Goal: Task Accomplishment & Management: Manage account settings

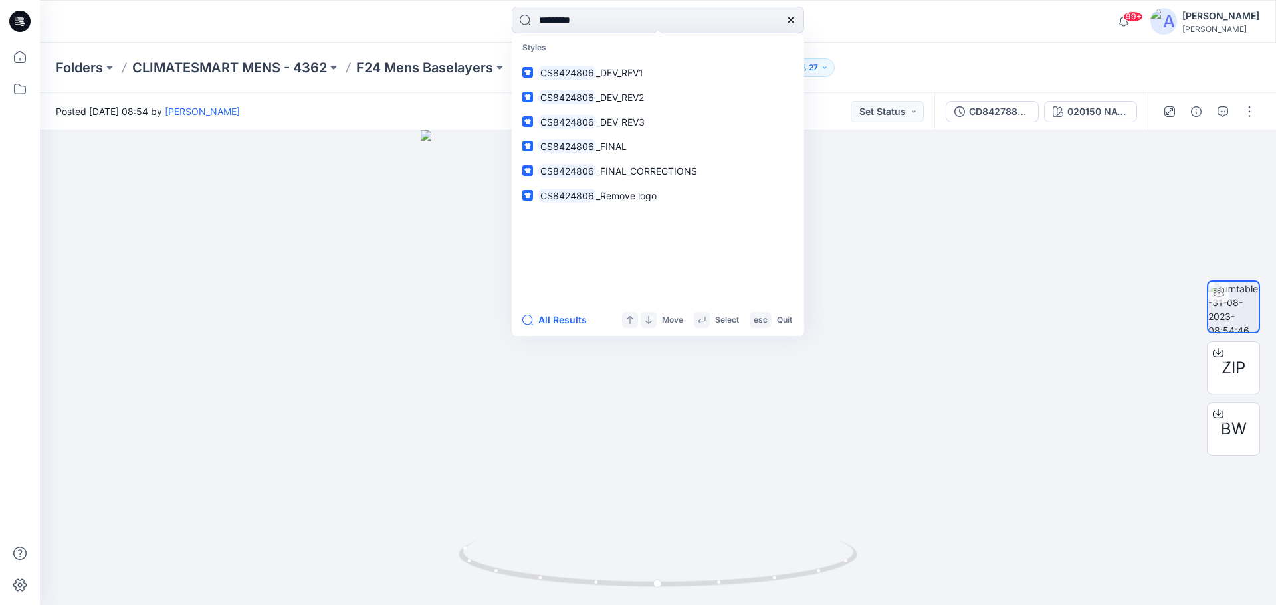
drag, startPoint x: 0, startPoint y: 0, endPoint x: 17, endPoint y: 25, distance: 30.1
click at [17, 25] on icon at bounding box center [18, 24] width 6 height 1
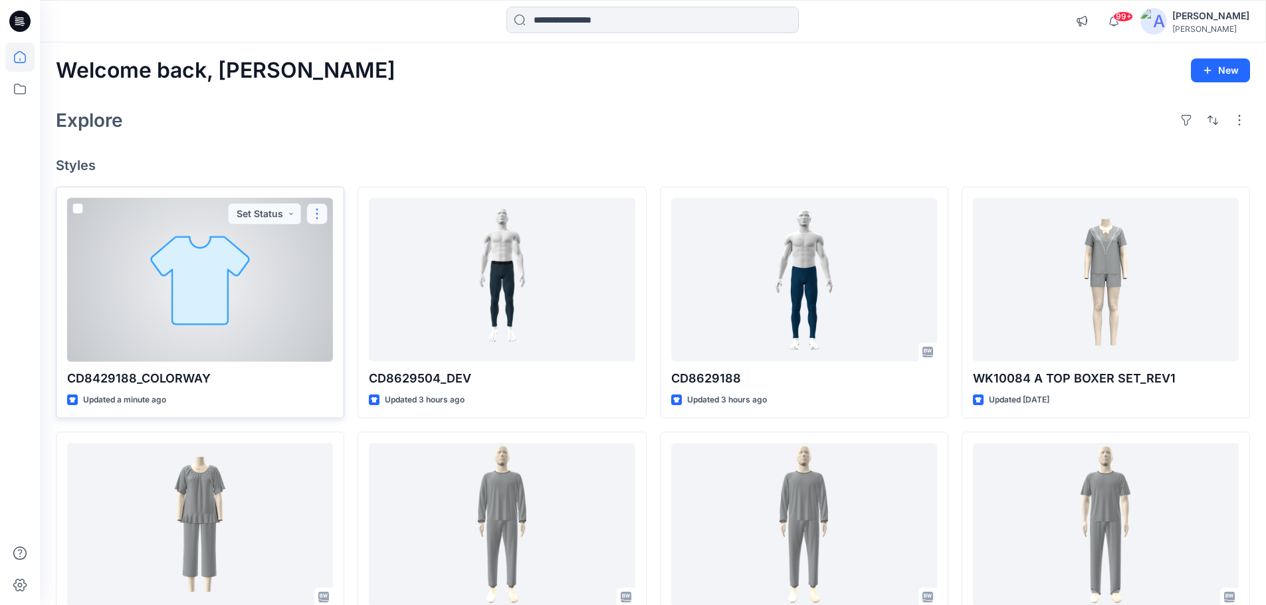
click at [312, 210] on button "button" at bounding box center [316, 213] width 21 height 21
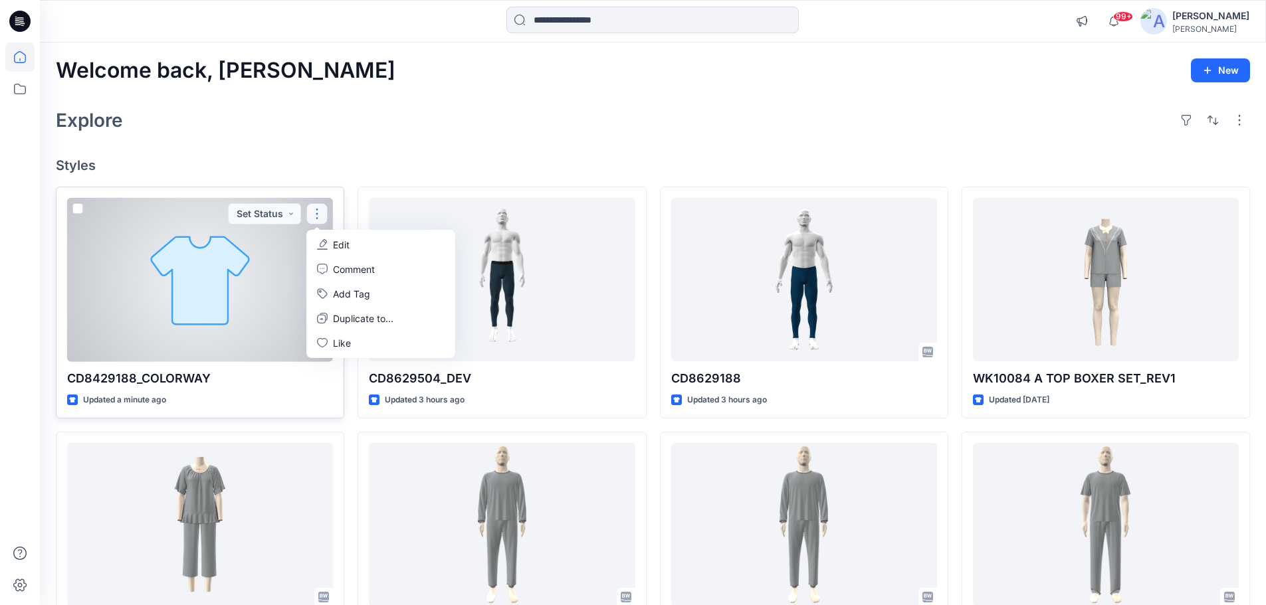
click at [344, 246] on p "Edit" at bounding box center [341, 245] width 17 height 14
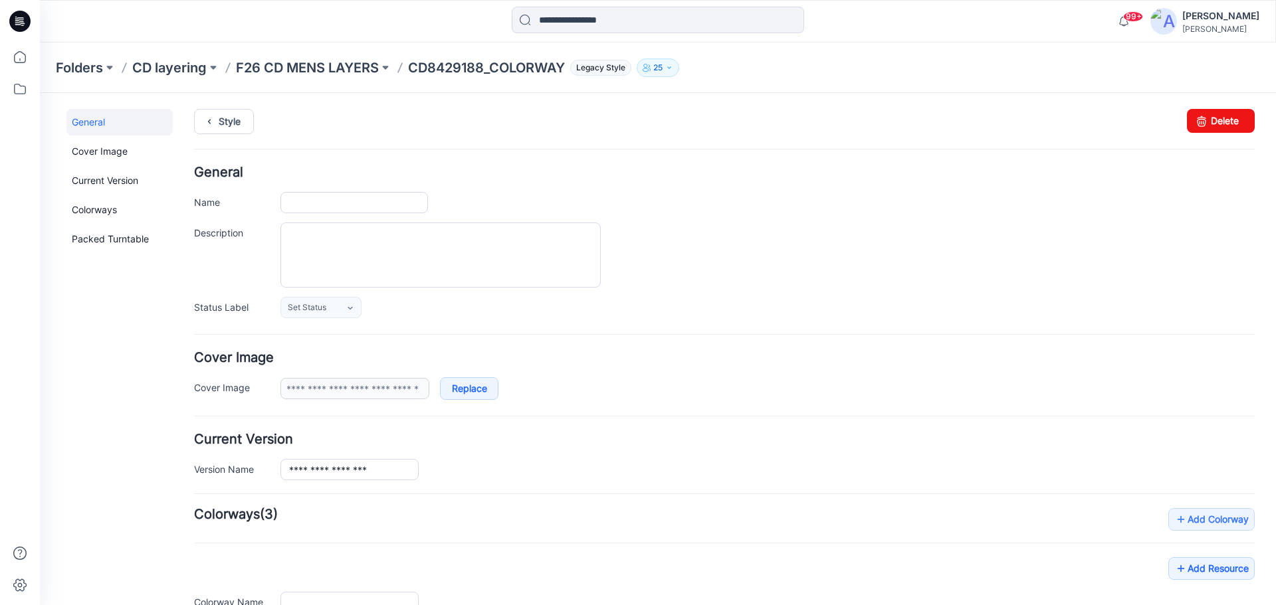
type input "**********"
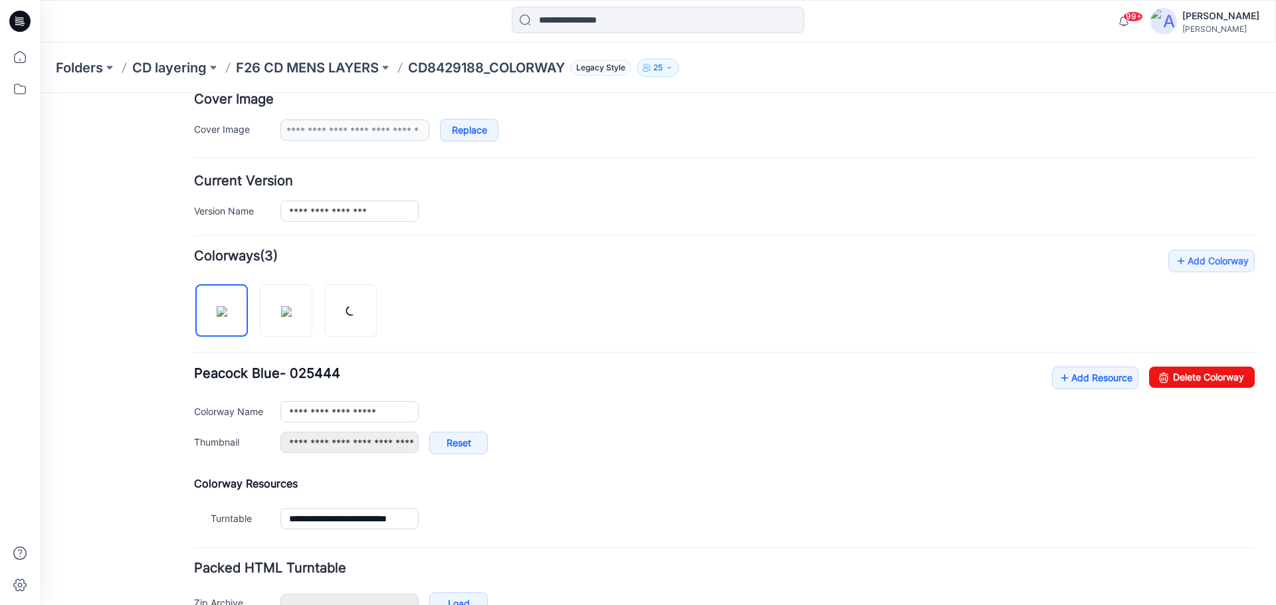
scroll to position [266, 0]
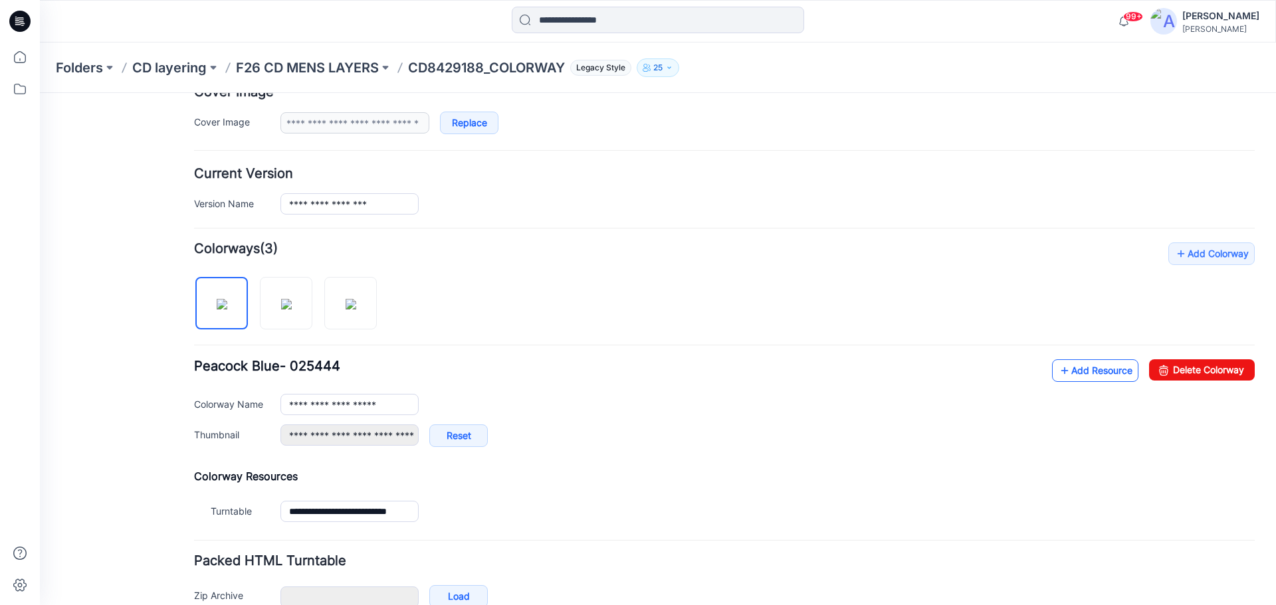
click at [1075, 373] on link "Add Resource" at bounding box center [1095, 371] width 86 height 23
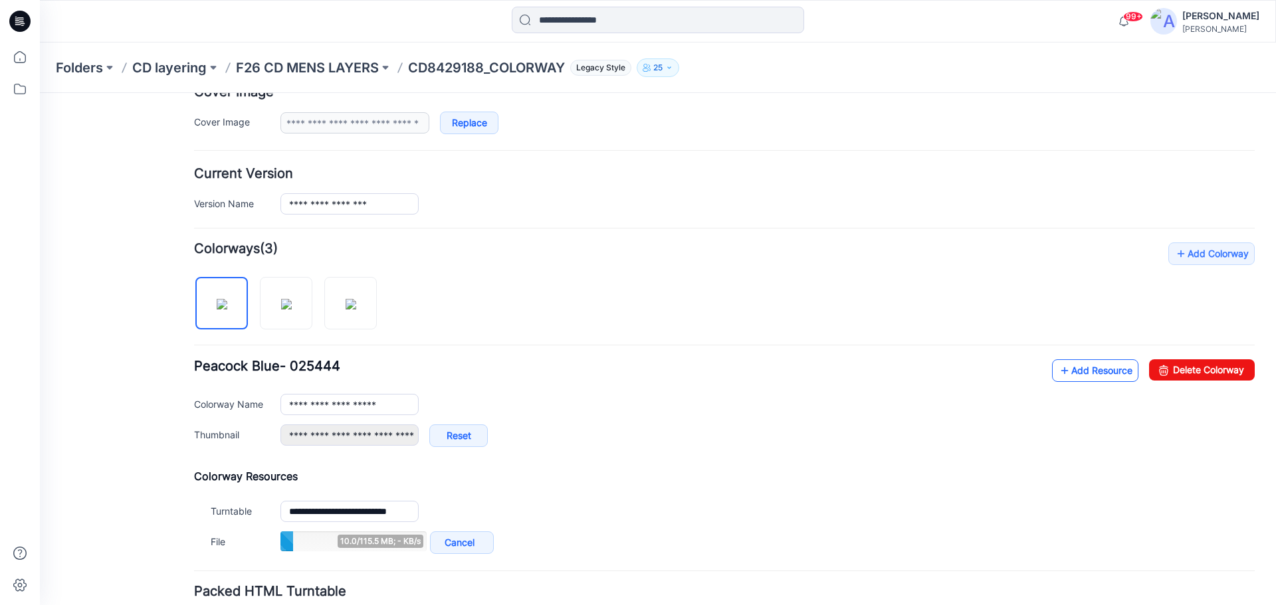
click at [1077, 373] on link "Add Resource" at bounding box center [1095, 371] width 86 height 23
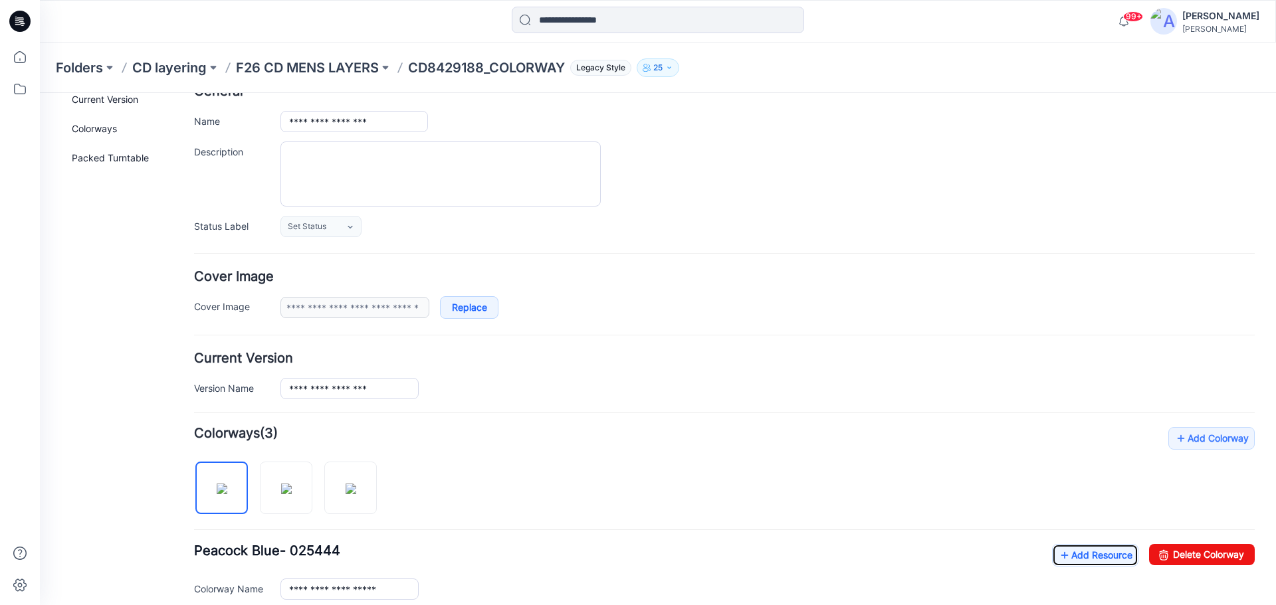
scroll to position [0, 0]
